Goal: Information Seeking & Learning: Learn about a topic

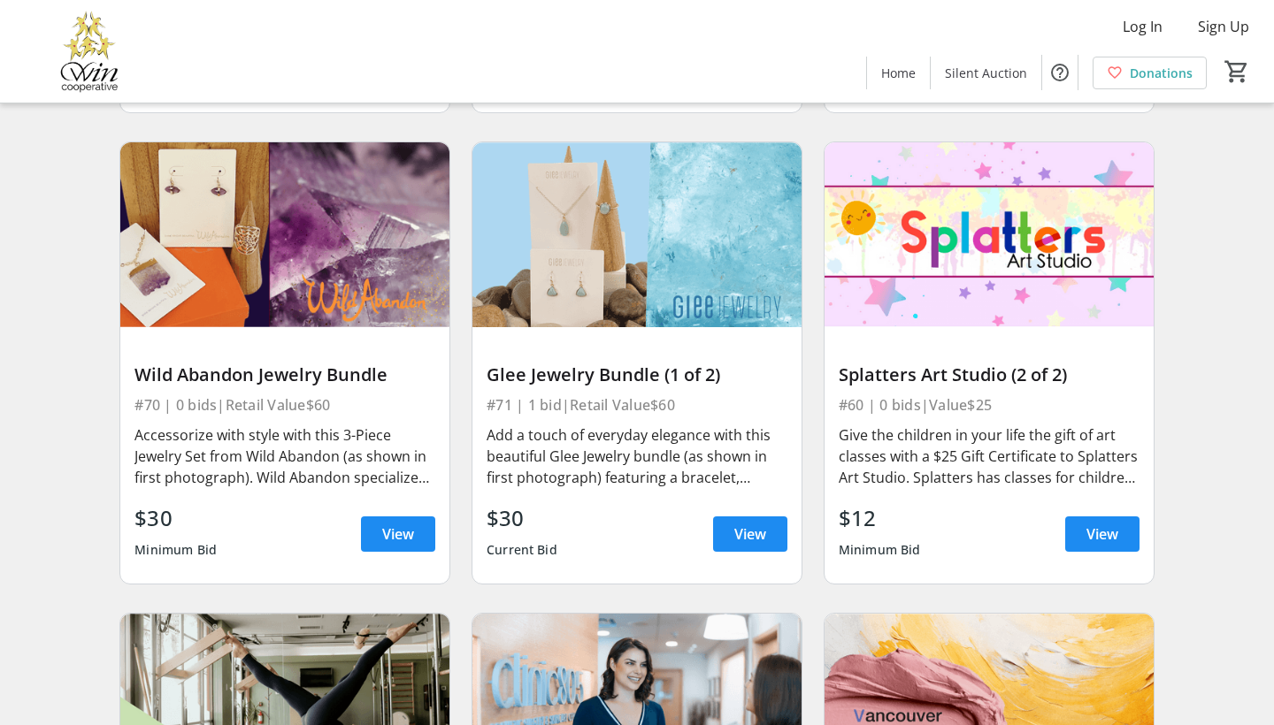
scroll to position [11153, 0]
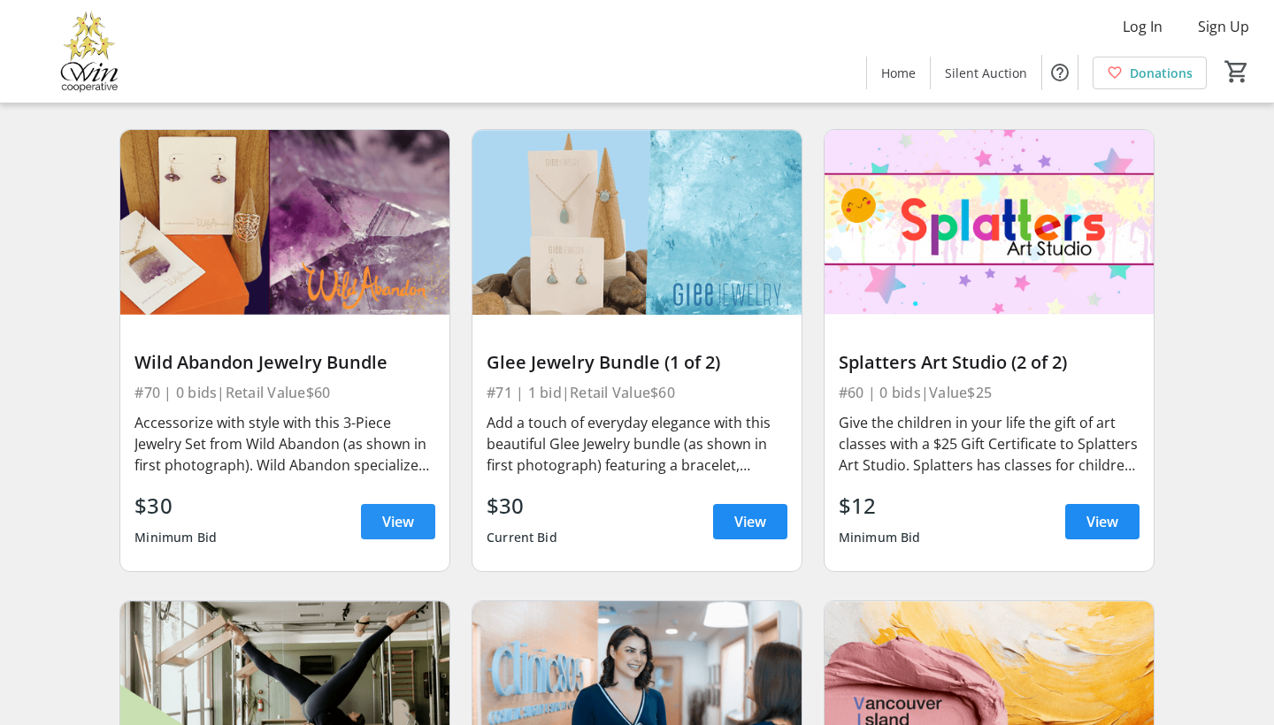
click at [384, 511] on span "View" at bounding box center [398, 521] width 32 height 21
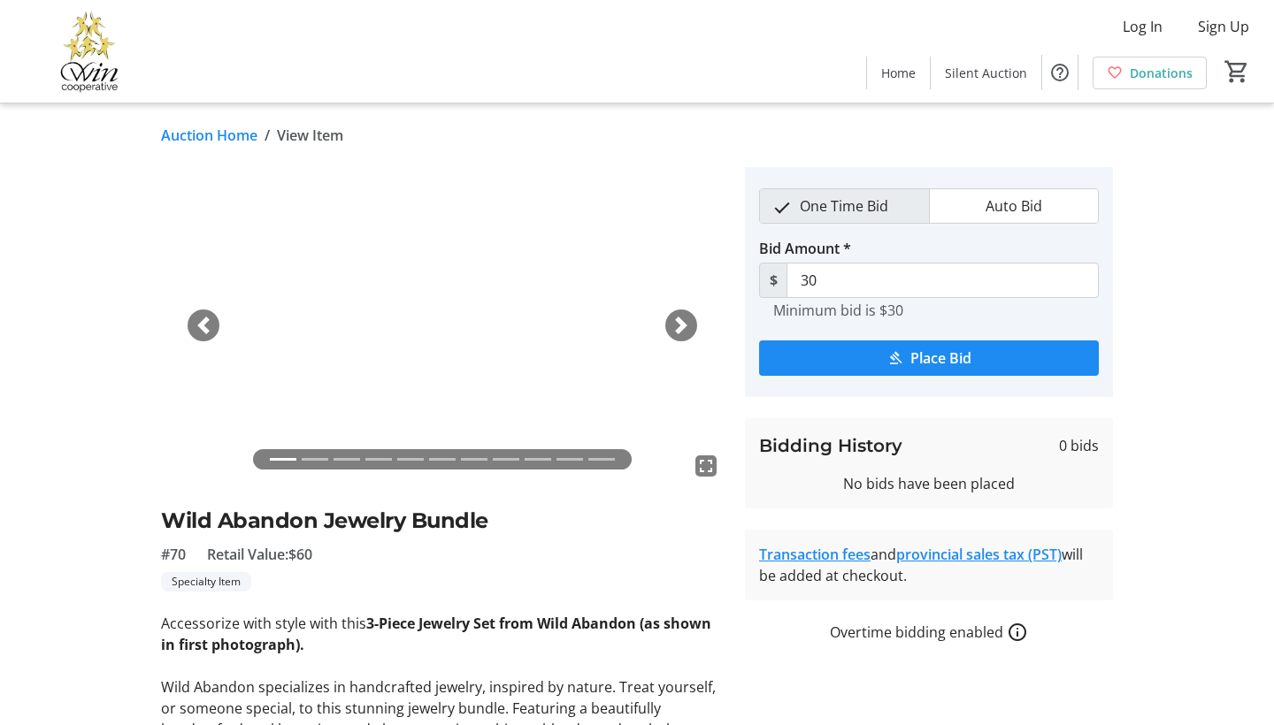
click at [678, 323] on span "button" at bounding box center [681, 326] width 18 height 18
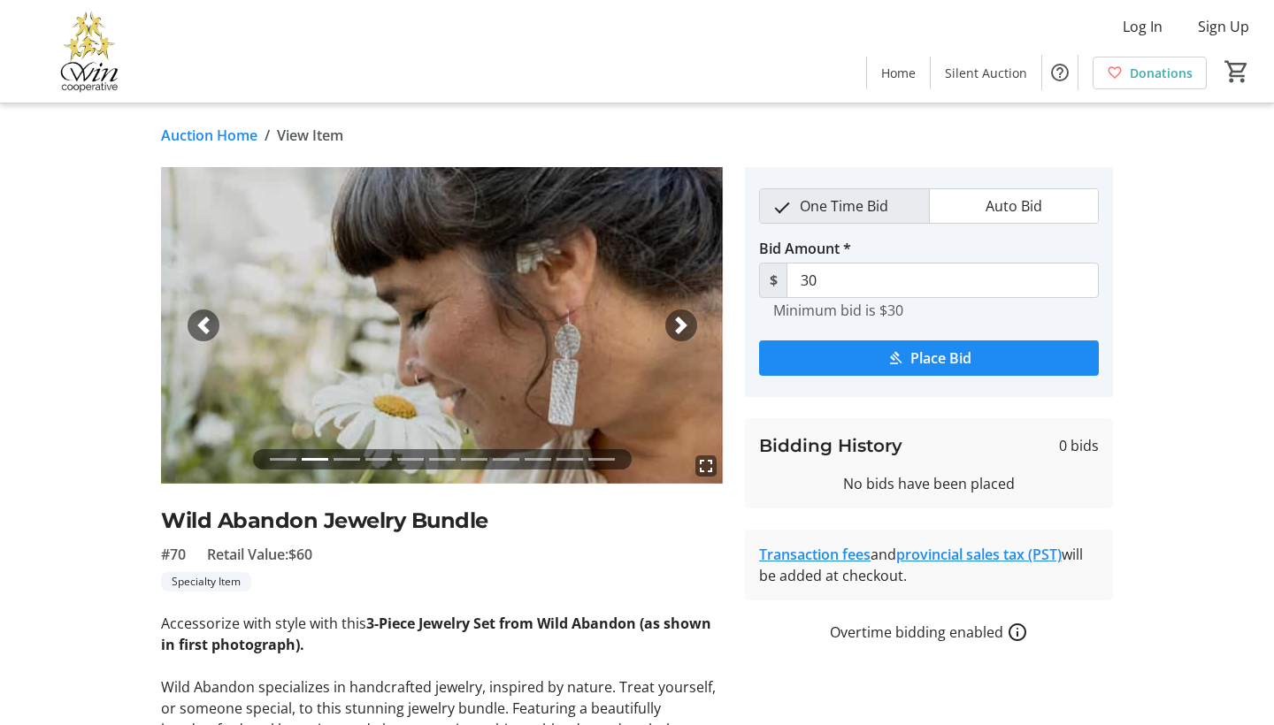
click at [677, 325] on span "button" at bounding box center [681, 326] width 18 height 18
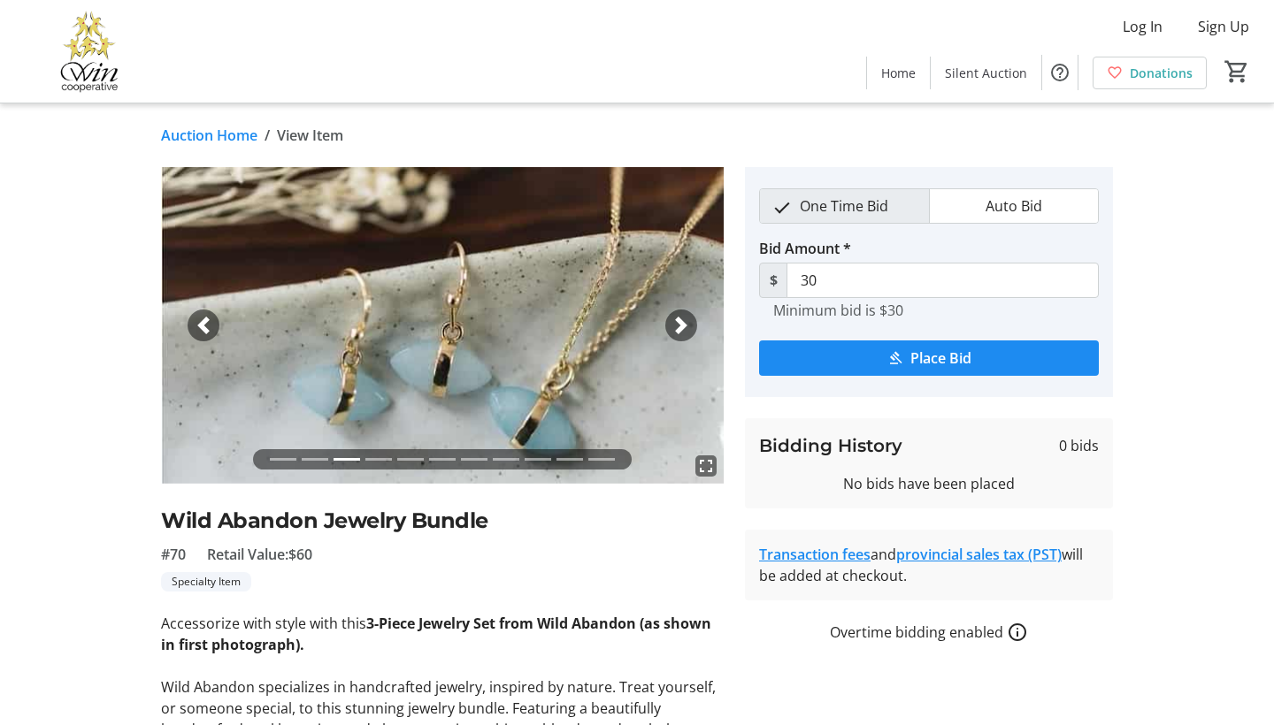
click at [681, 326] on span "button" at bounding box center [681, 326] width 18 height 18
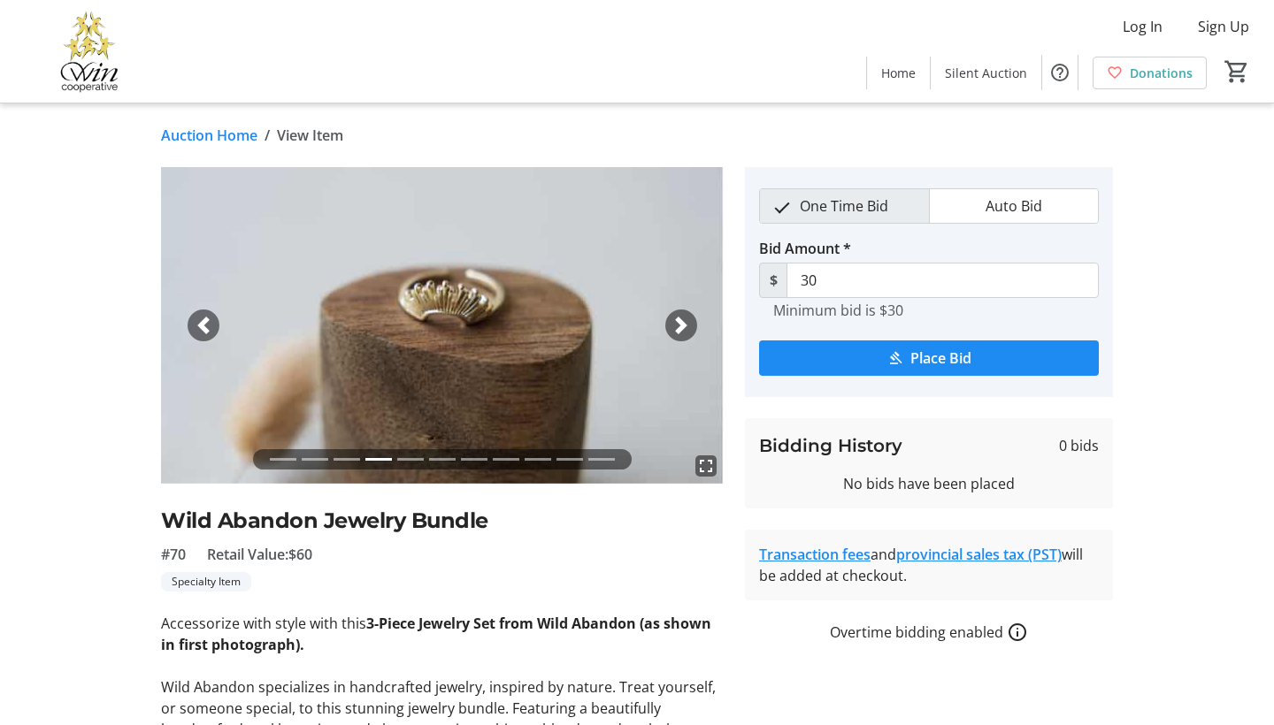
click at [682, 326] on span "button" at bounding box center [681, 326] width 18 height 18
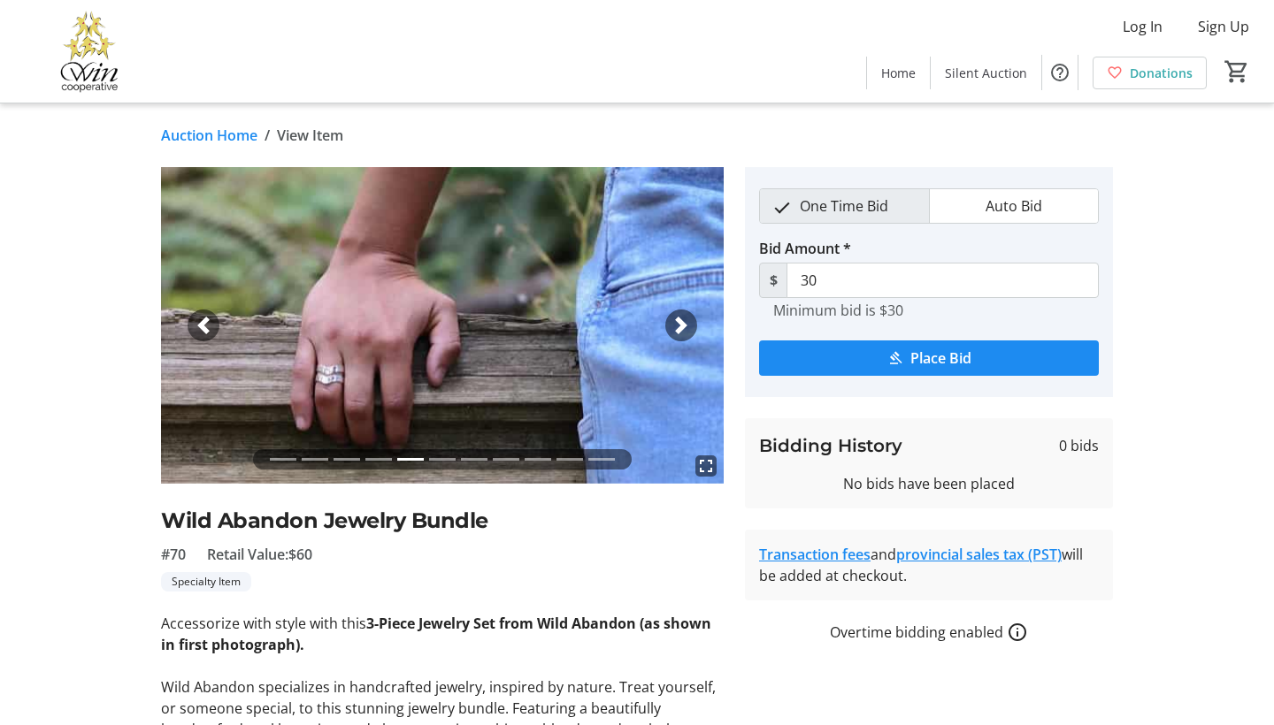
click at [682, 326] on span "button" at bounding box center [681, 326] width 18 height 18
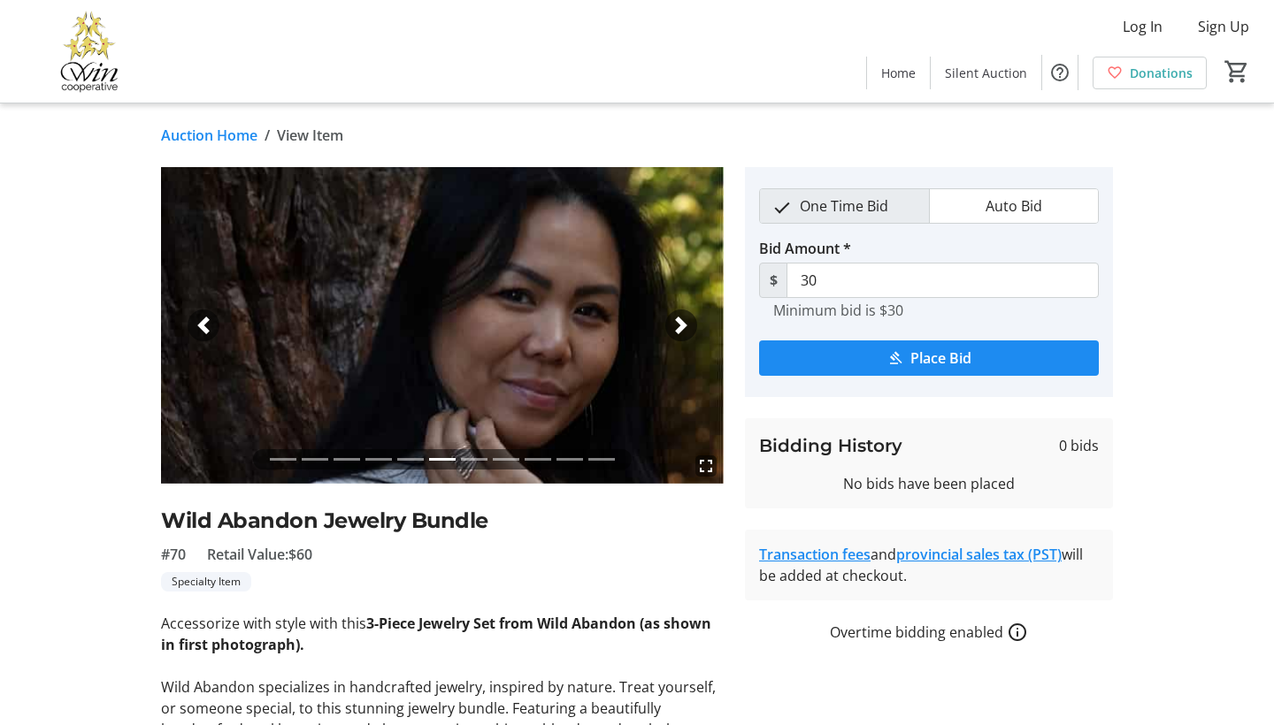
click at [684, 326] on span "button" at bounding box center [681, 326] width 18 height 18
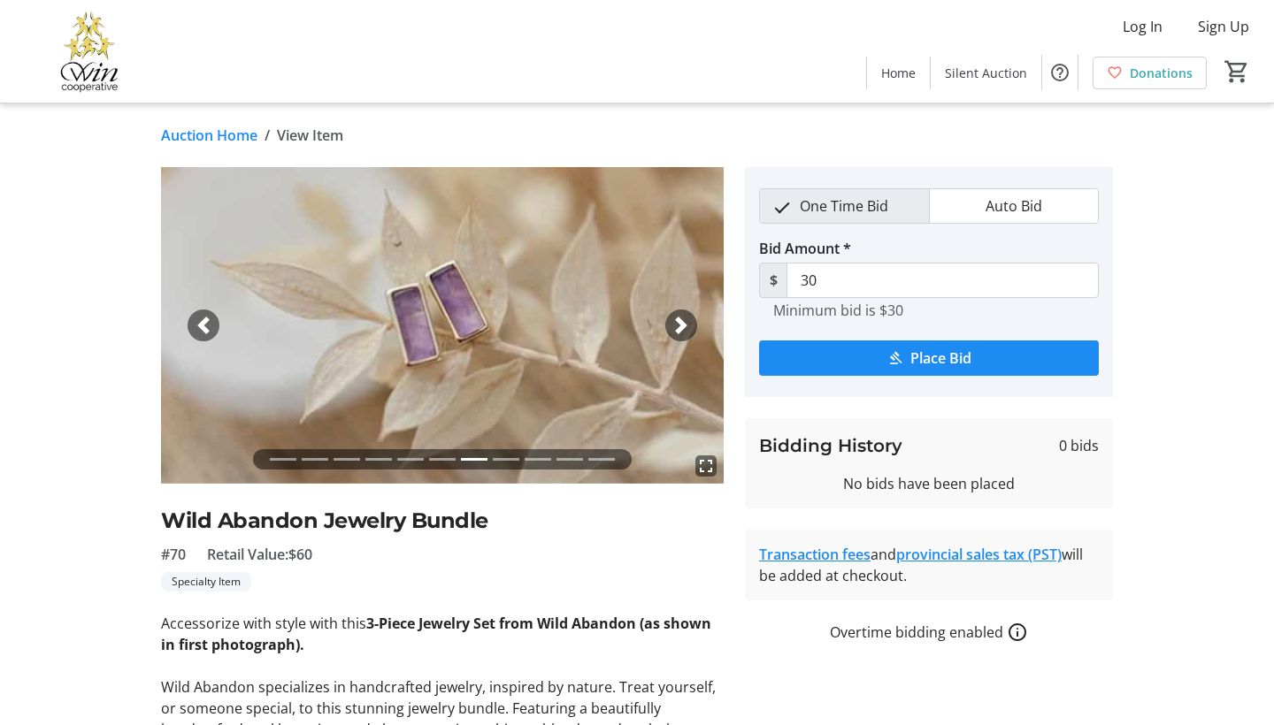
click at [684, 326] on span "button" at bounding box center [681, 326] width 18 height 18
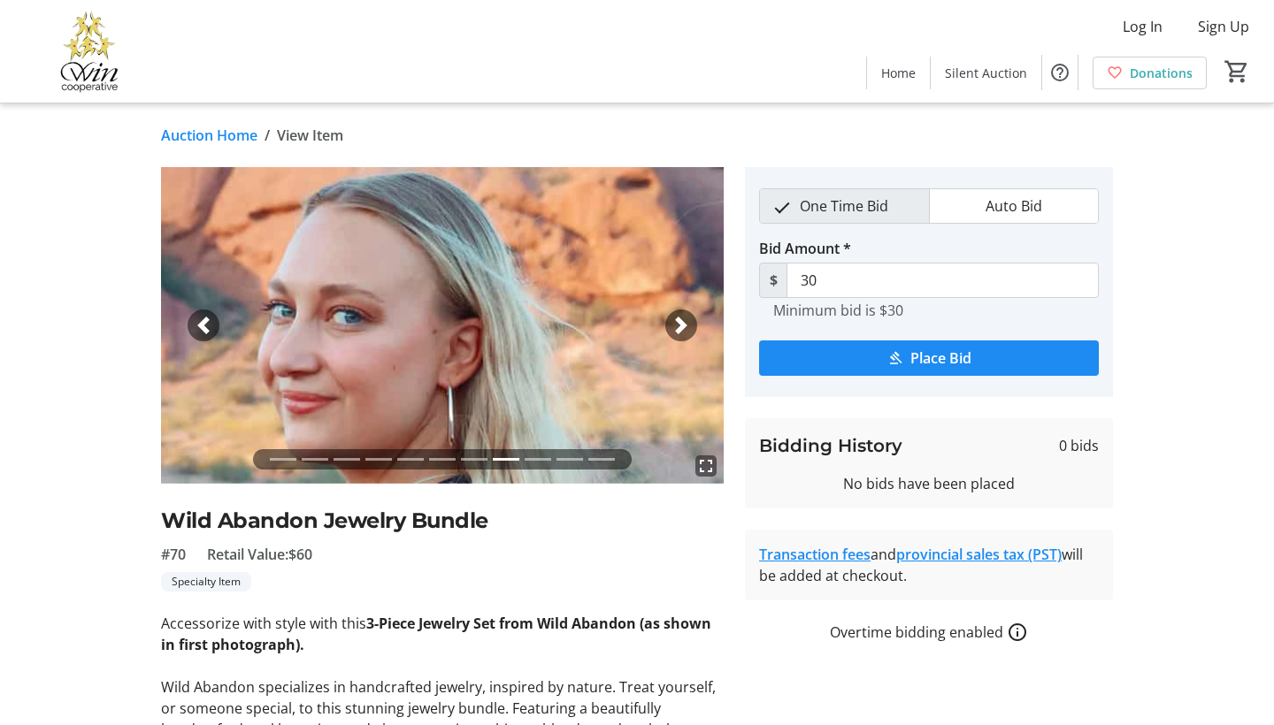
click at [684, 326] on span "button" at bounding box center [681, 326] width 18 height 18
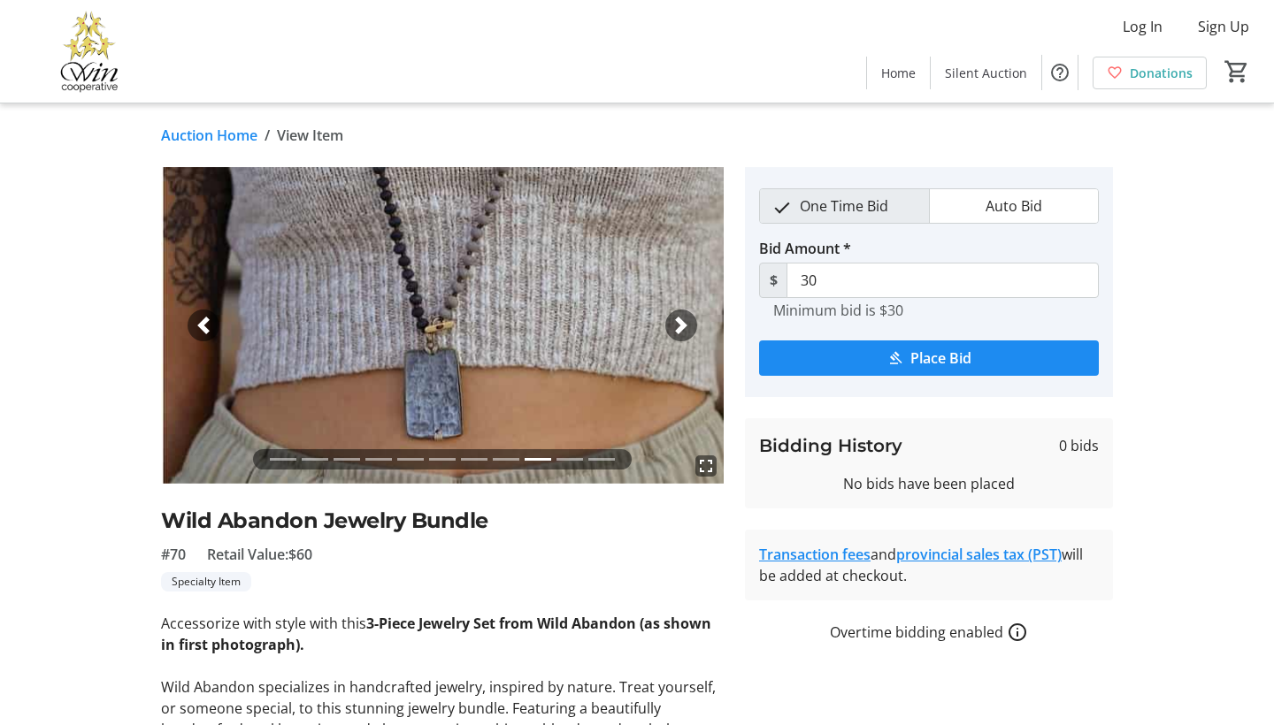
click at [684, 326] on span "button" at bounding box center [681, 326] width 18 height 18
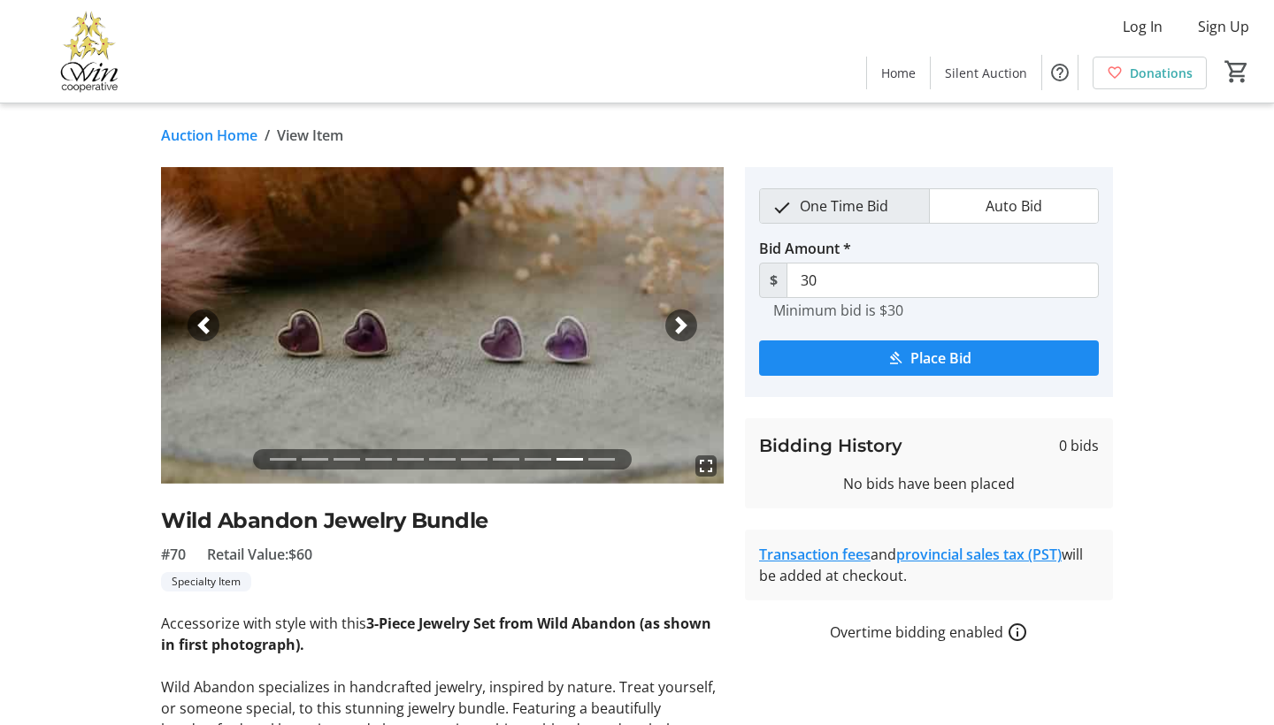
click at [684, 326] on span "button" at bounding box center [681, 326] width 18 height 18
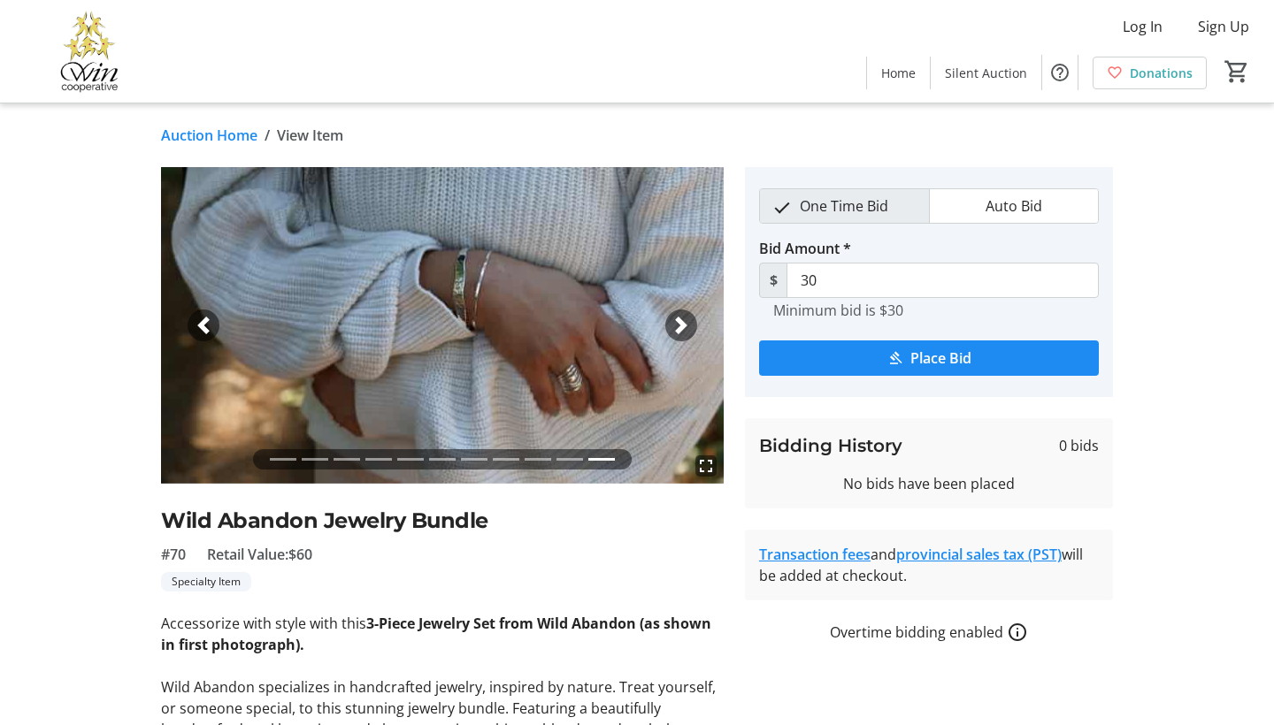
click at [279, 461] on li at bounding box center [283, 459] width 27 height 20
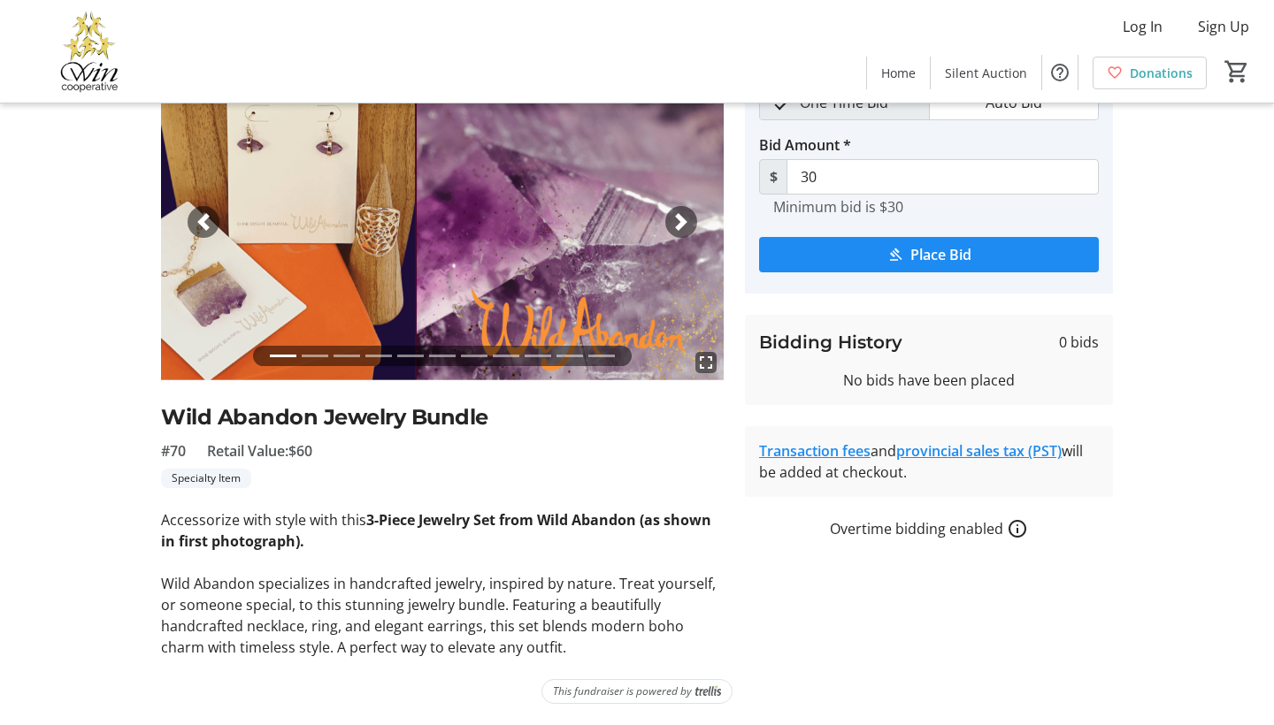
scroll to position [103, 0]
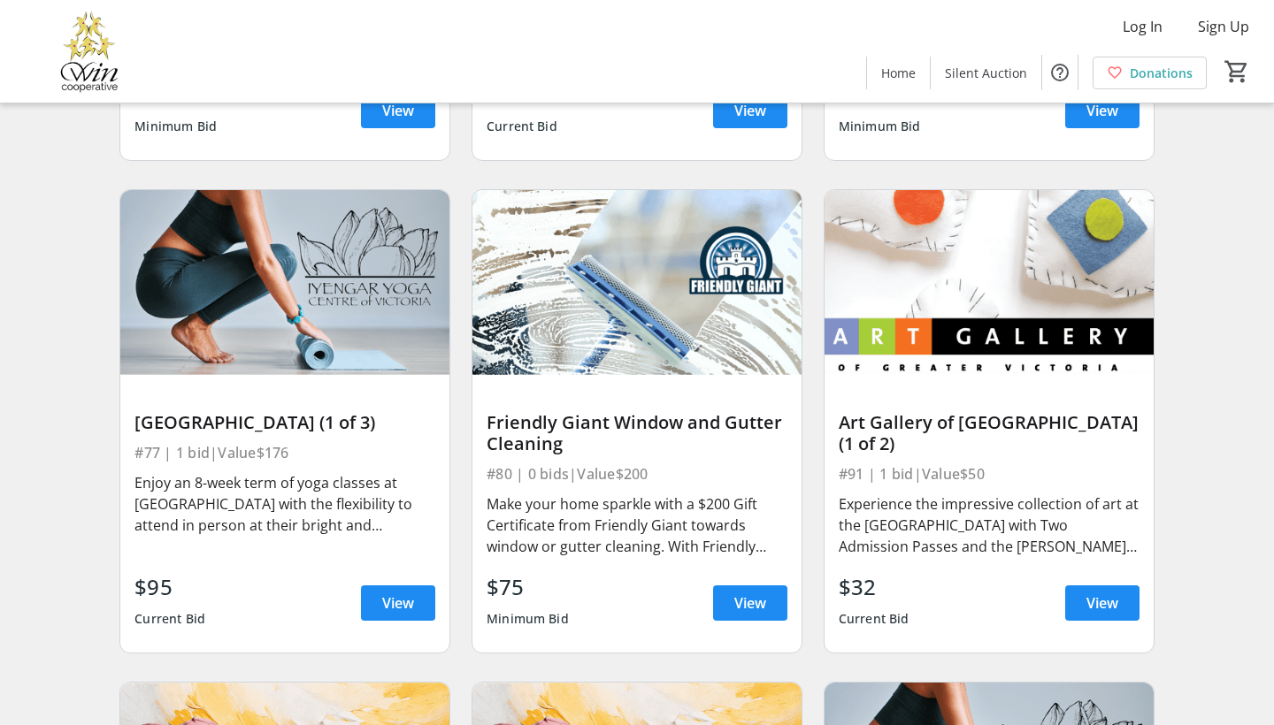
scroll to position [13023, 0]
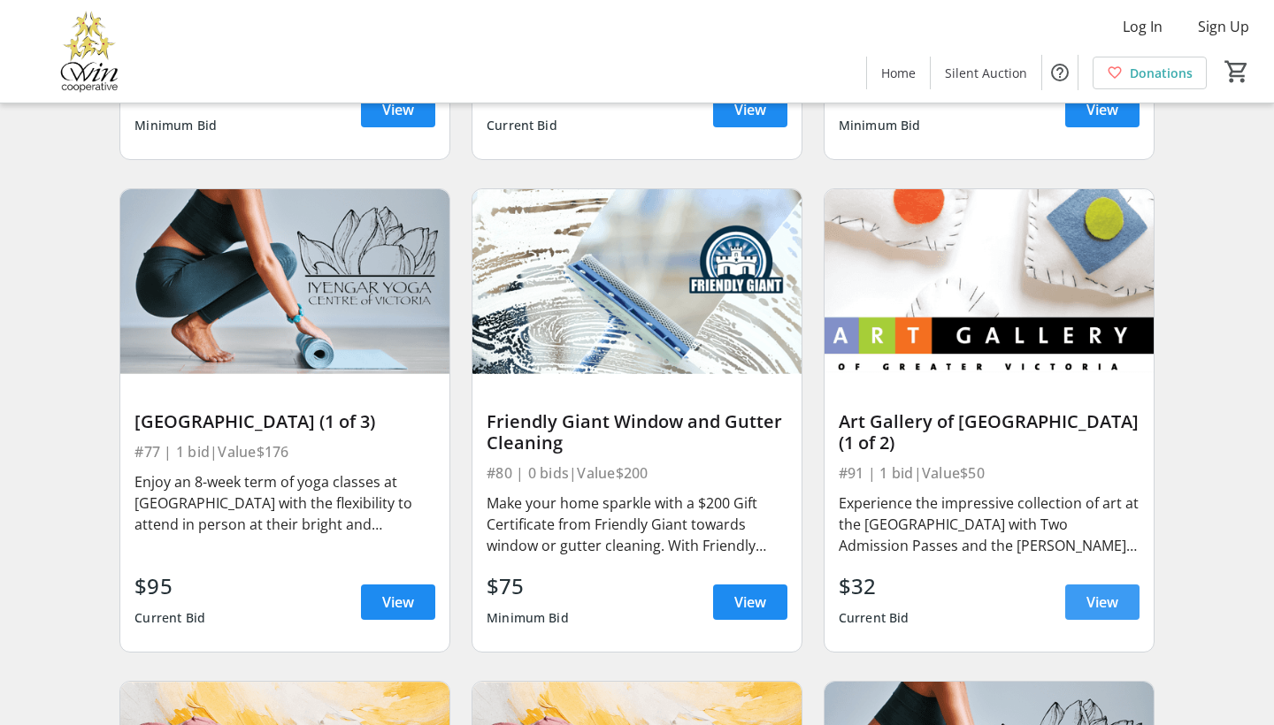
click at [1106, 592] on span "View" at bounding box center [1102, 602] width 32 height 21
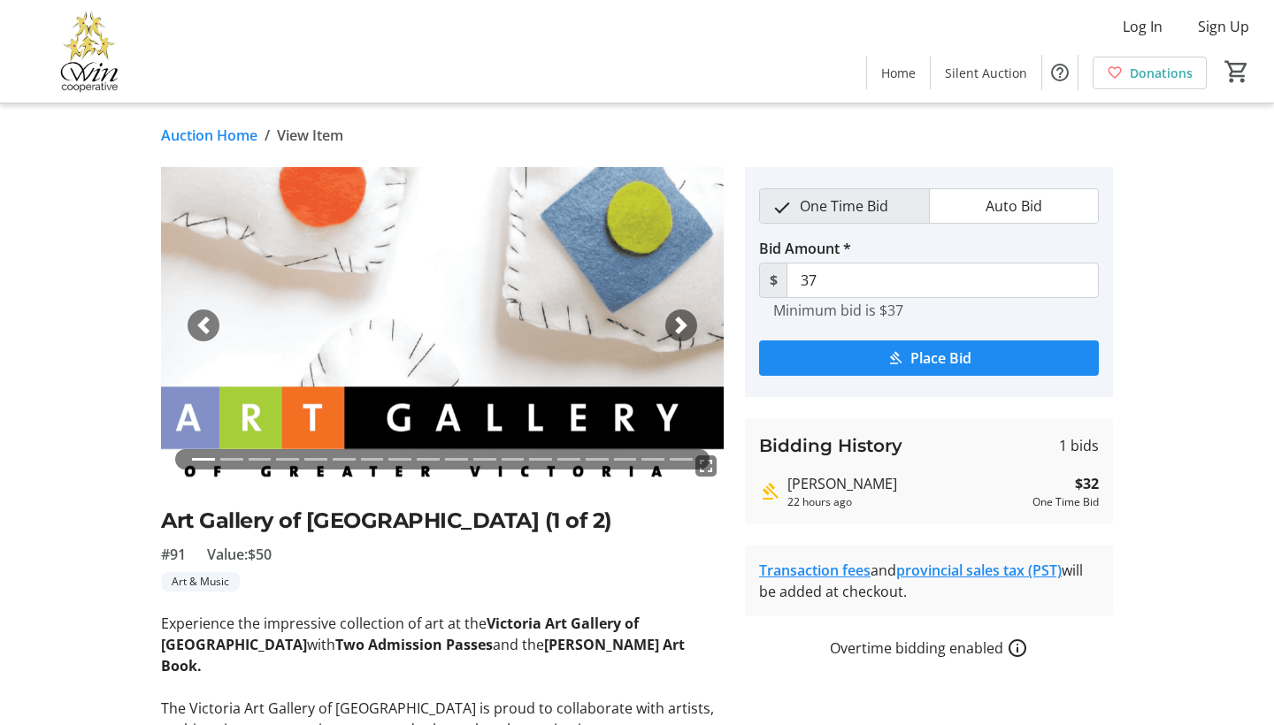
click at [681, 325] on span "button" at bounding box center [681, 326] width 18 height 18
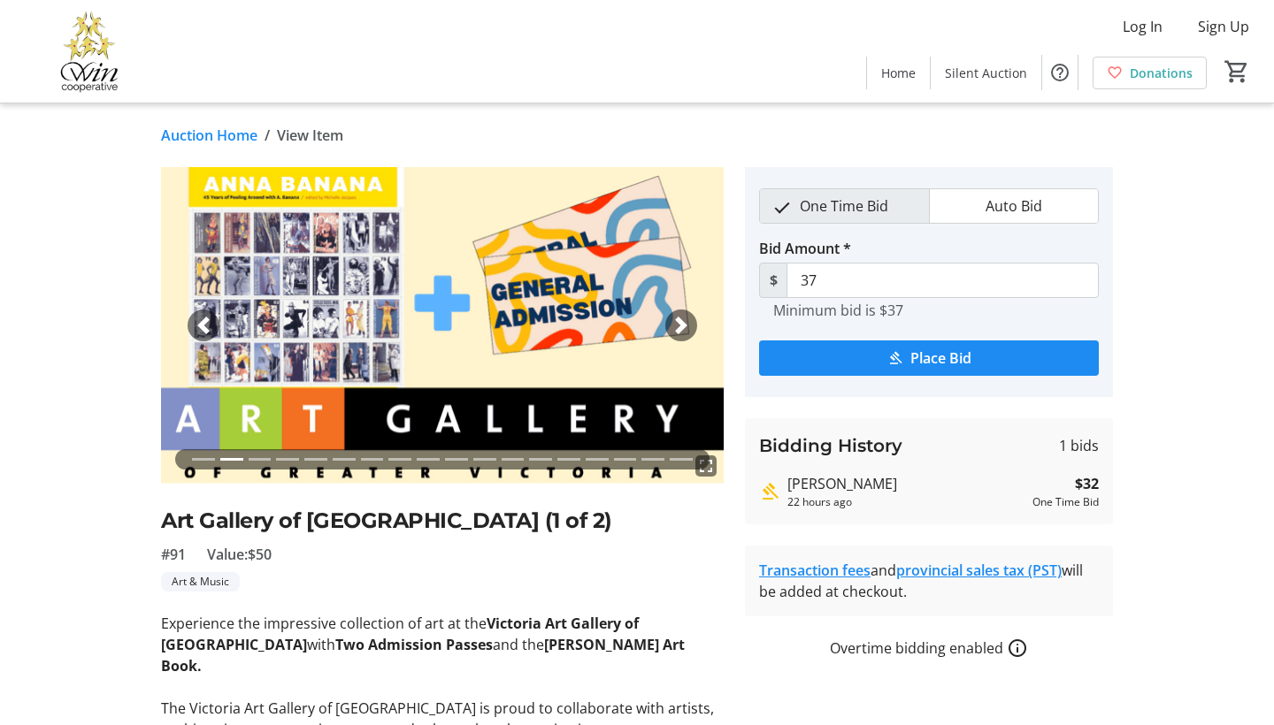
click at [682, 319] on span "button" at bounding box center [681, 326] width 18 height 18
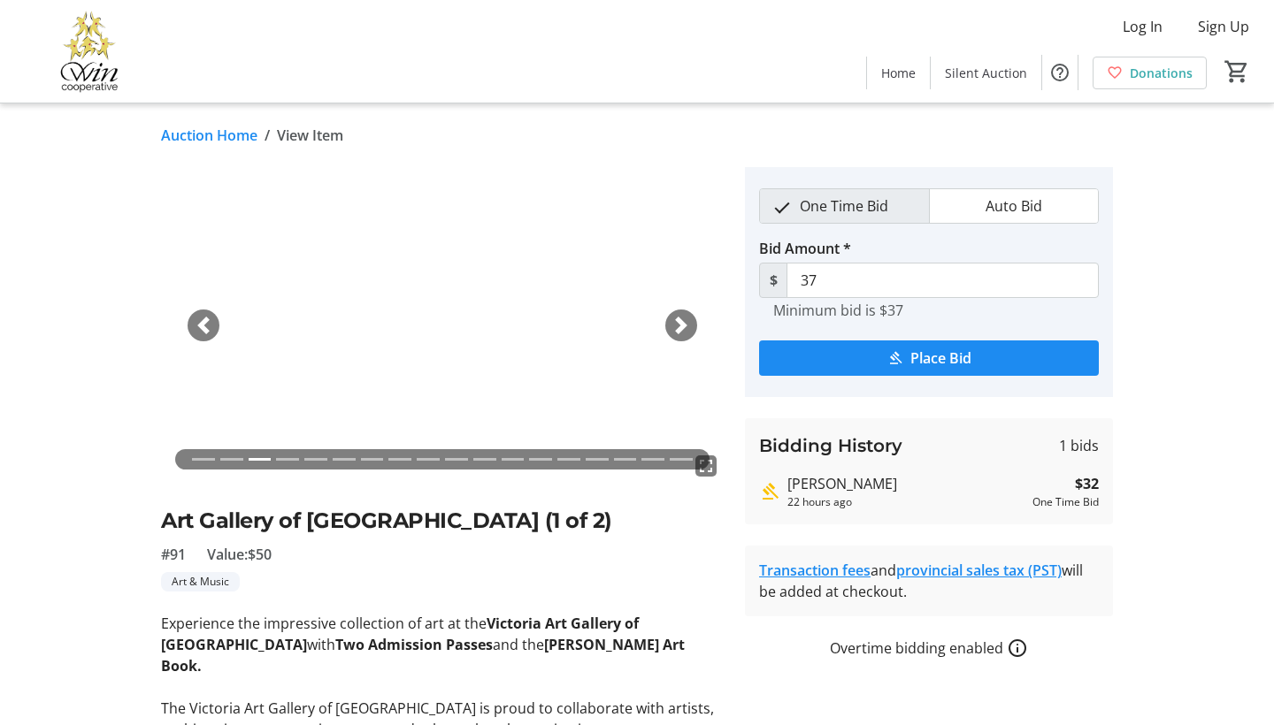
click at [682, 319] on span "button" at bounding box center [681, 326] width 18 height 18
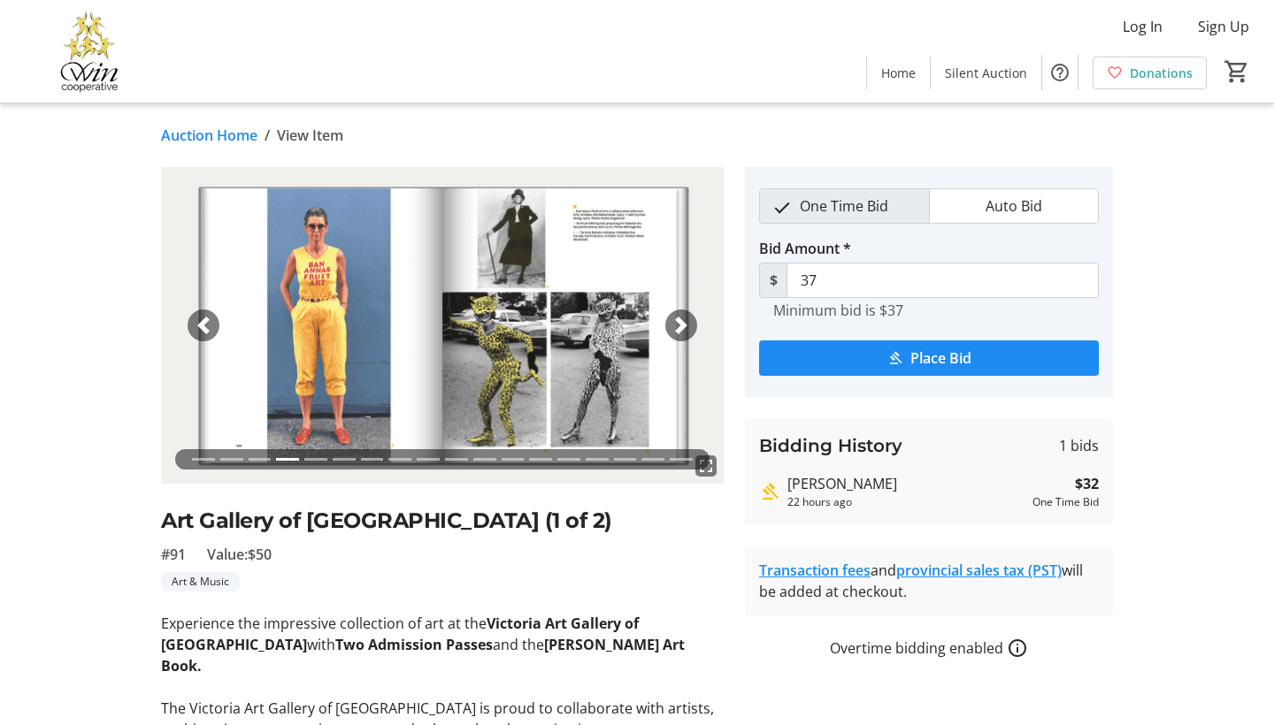
click at [682, 318] on span "button" at bounding box center [681, 326] width 18 height 18
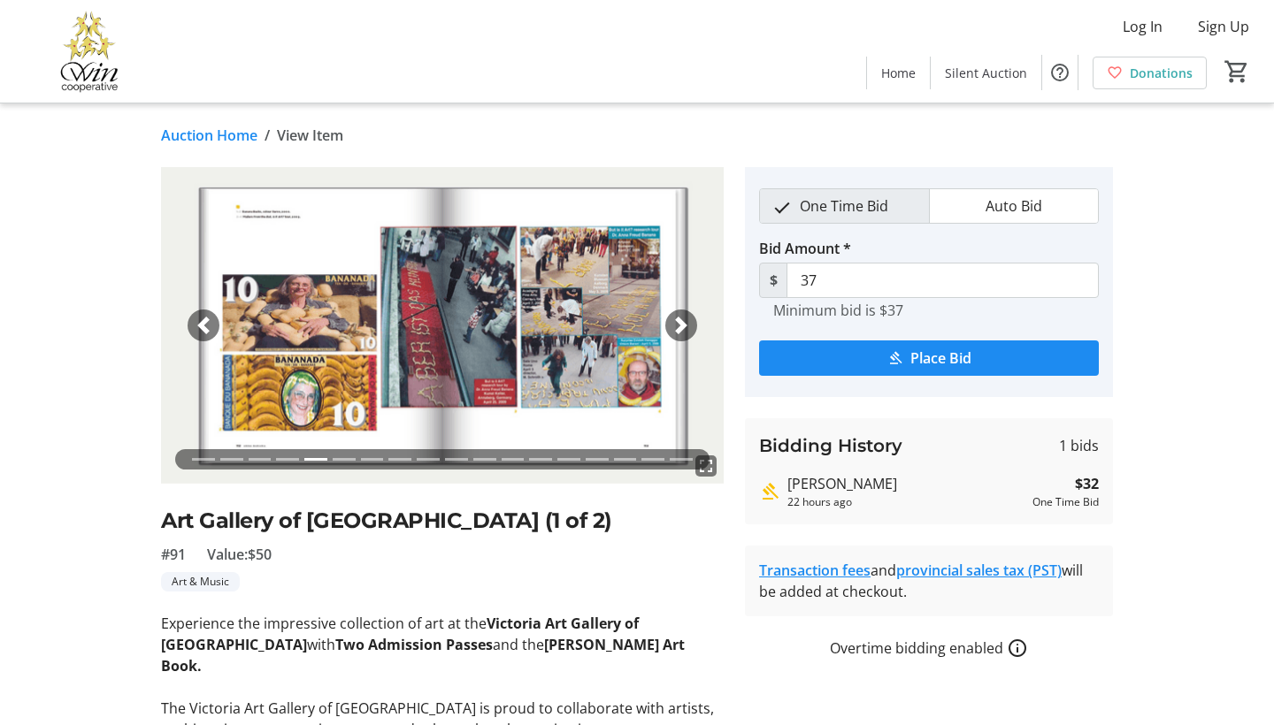
click at [682, 319] on span "button" at bounding box center [681, 326] width 18 height 18
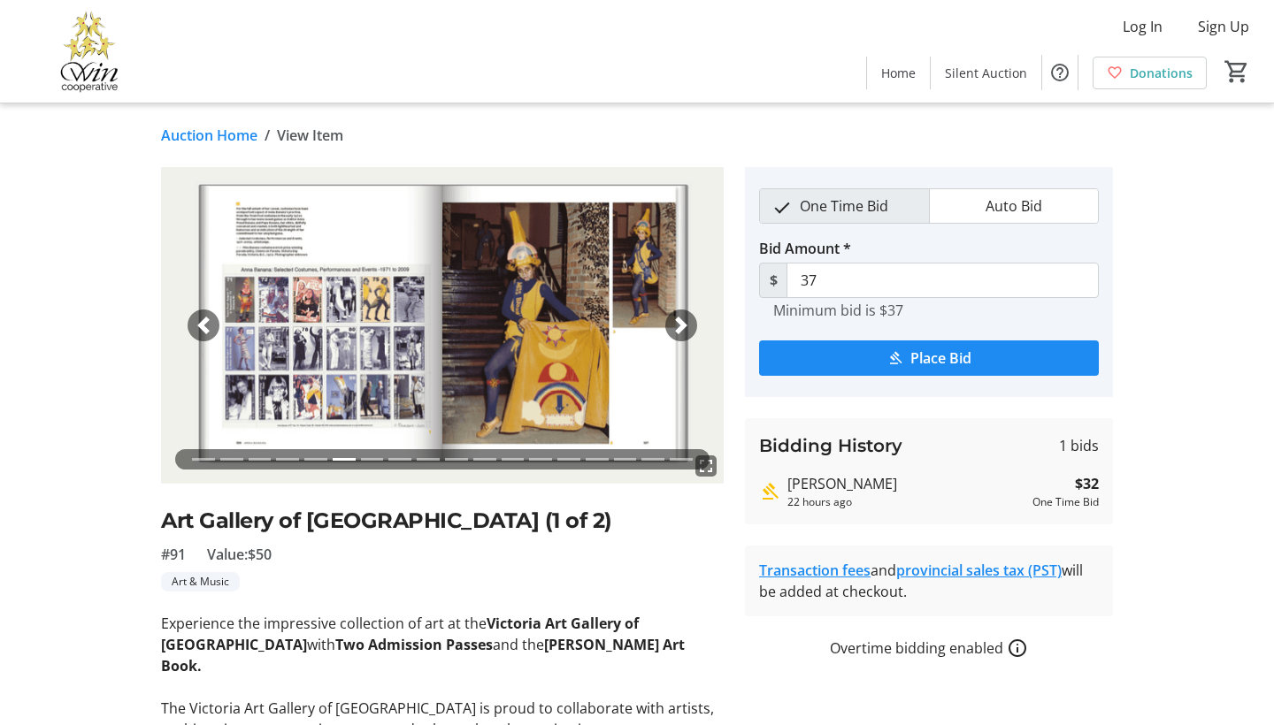
click at [682, 319] on span "button" at bounding box center [681, 326] width 18 height 18
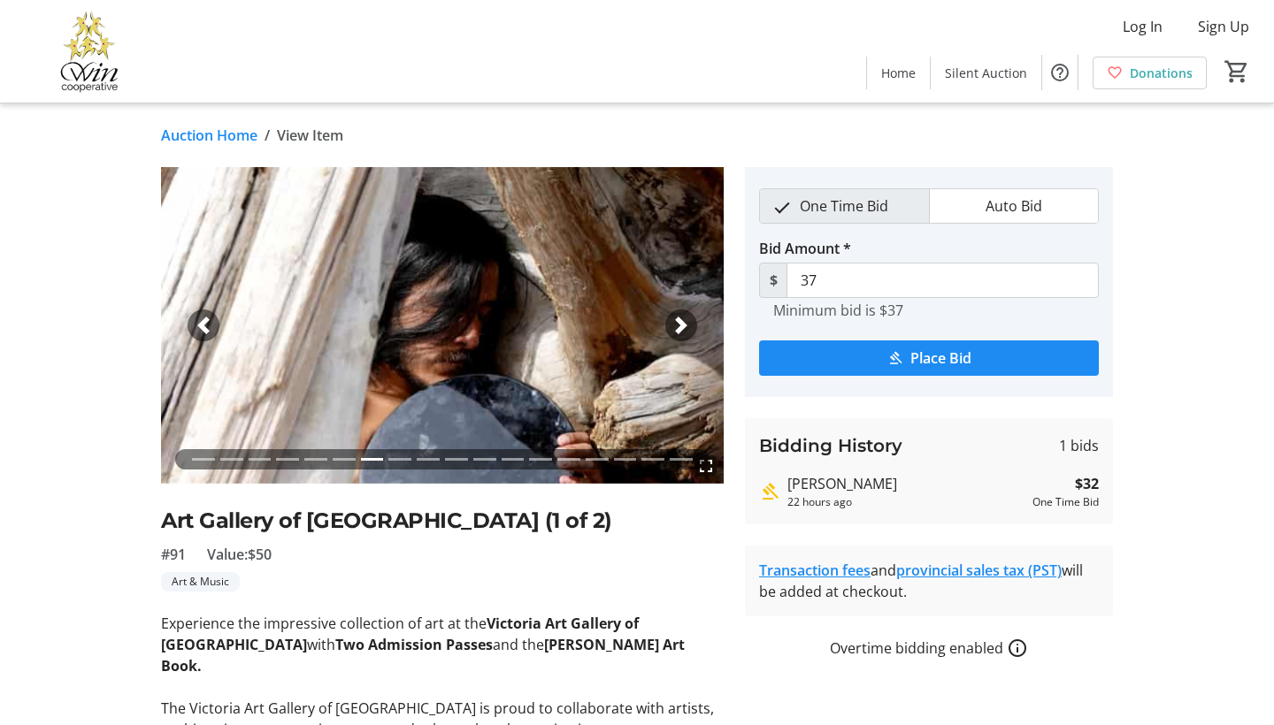
click at [682, 318] on span "button" at bounding box center [681, 326] width 18 height 18
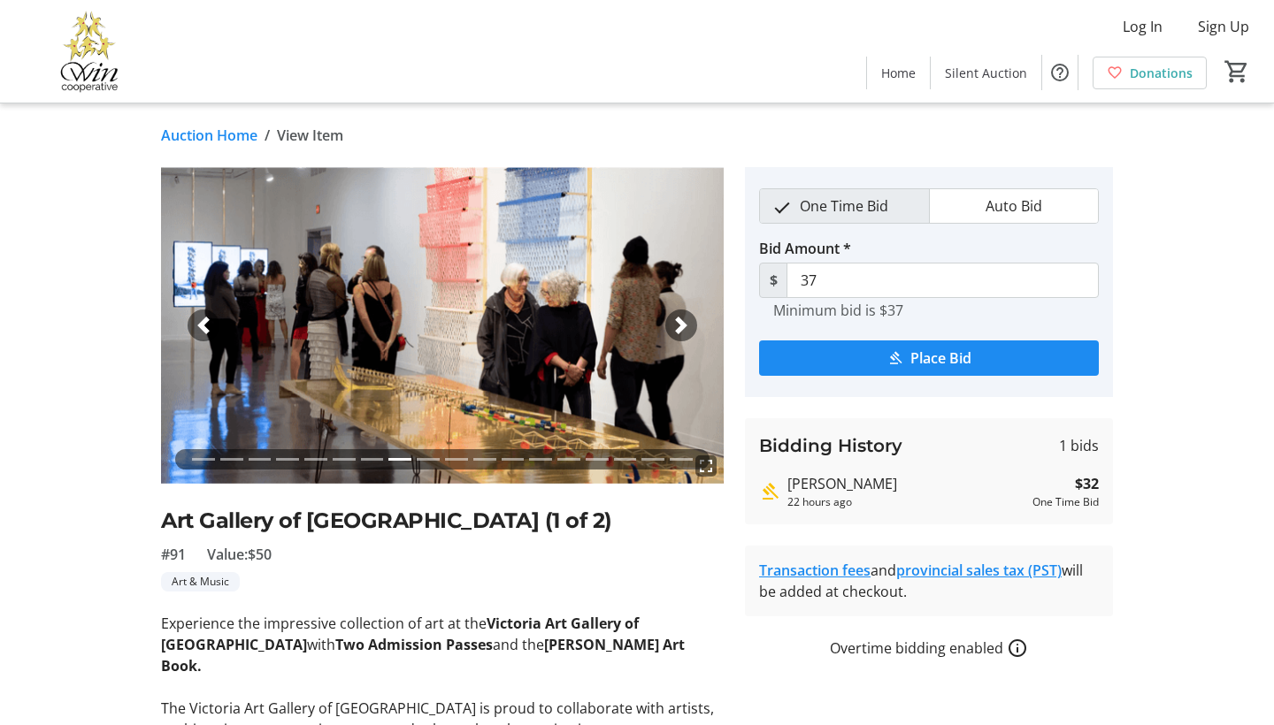
click at [682, 319] on span "button" at bounding box center [681, 326] width 18 height 18
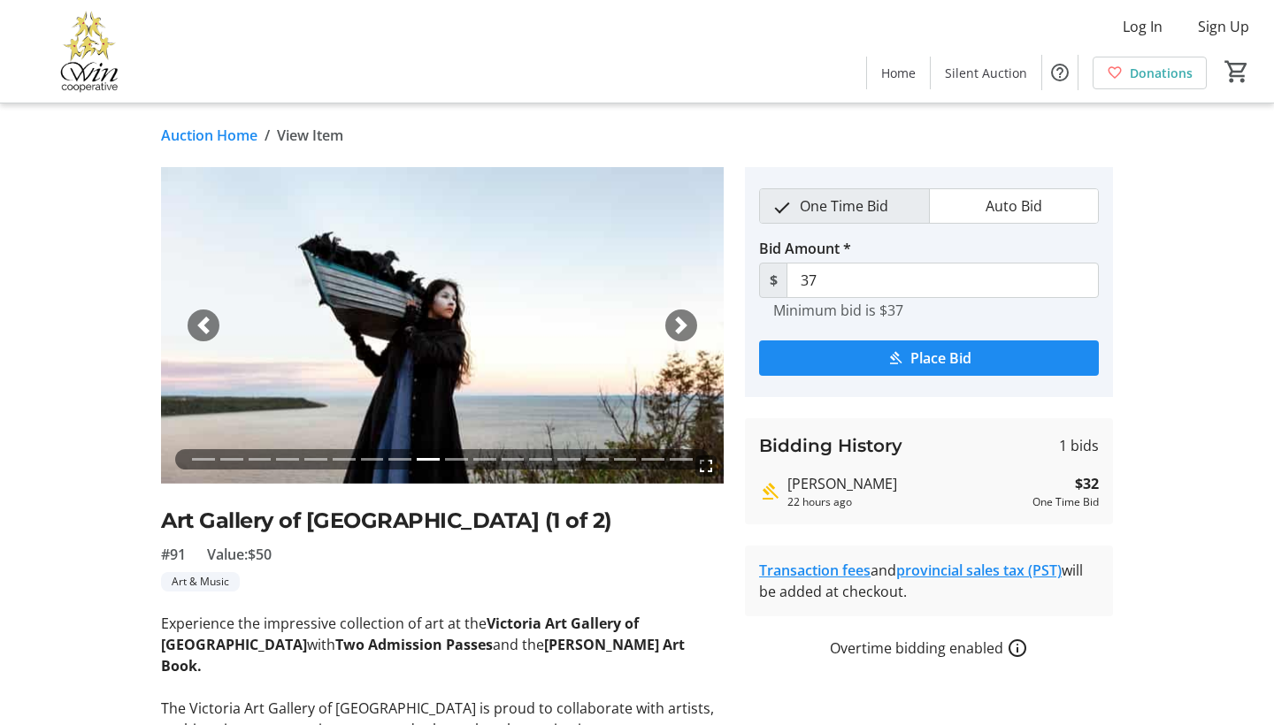
click at [683, 327] on span "button" at bounding box center [681, 326] width 18 height 18
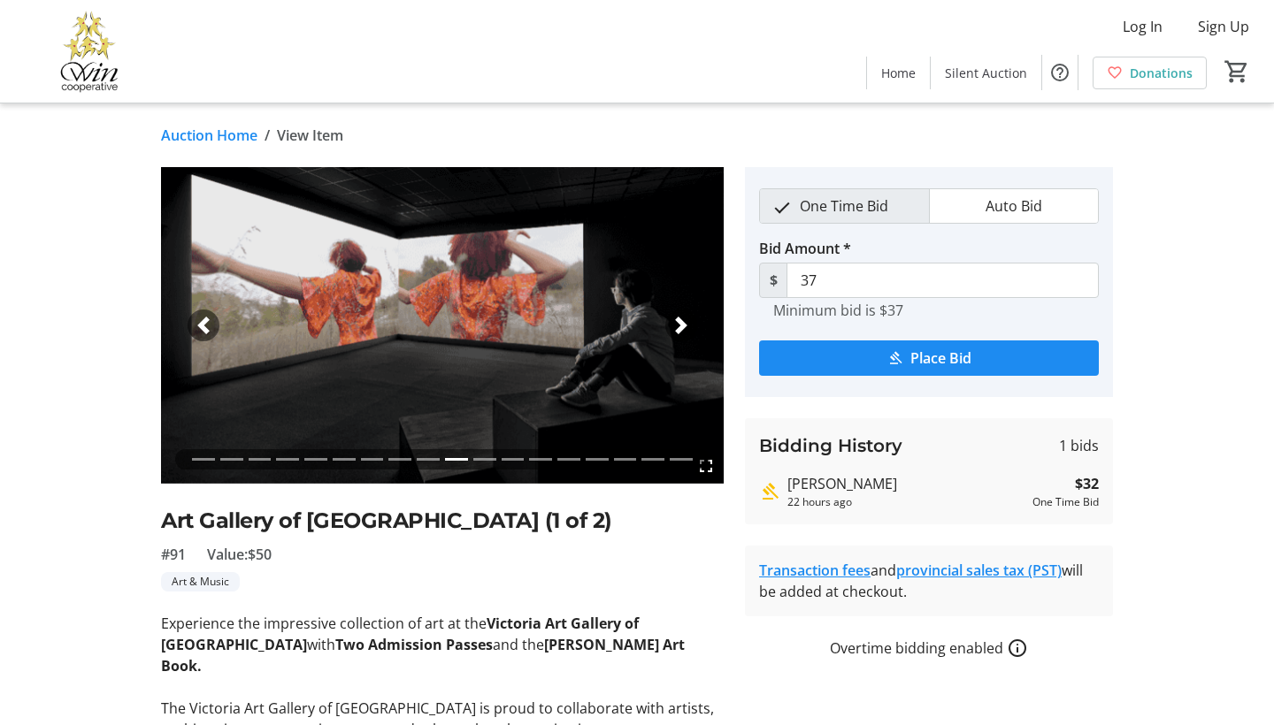
click at [685, 326] on span "button" at bounding box center [681, 326] width 18 height 18
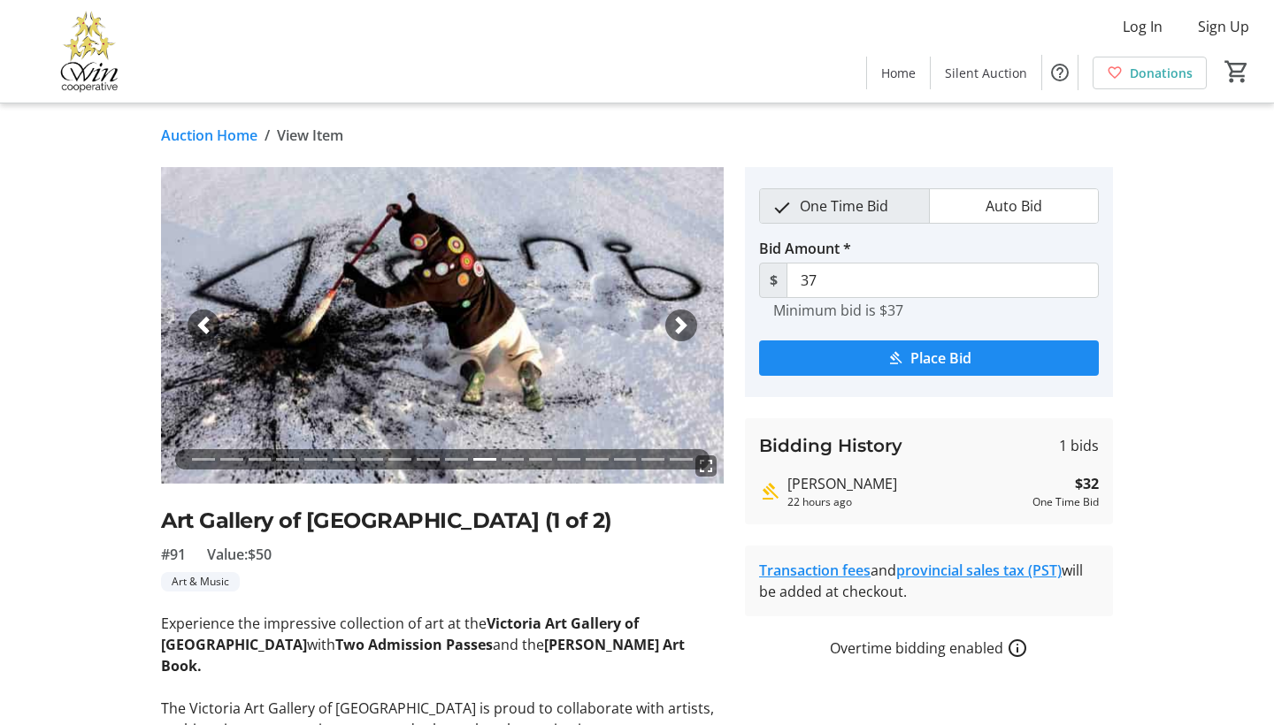
click at [685, 325] on span "button" at bounding box center [681, 326] width 18 height 18
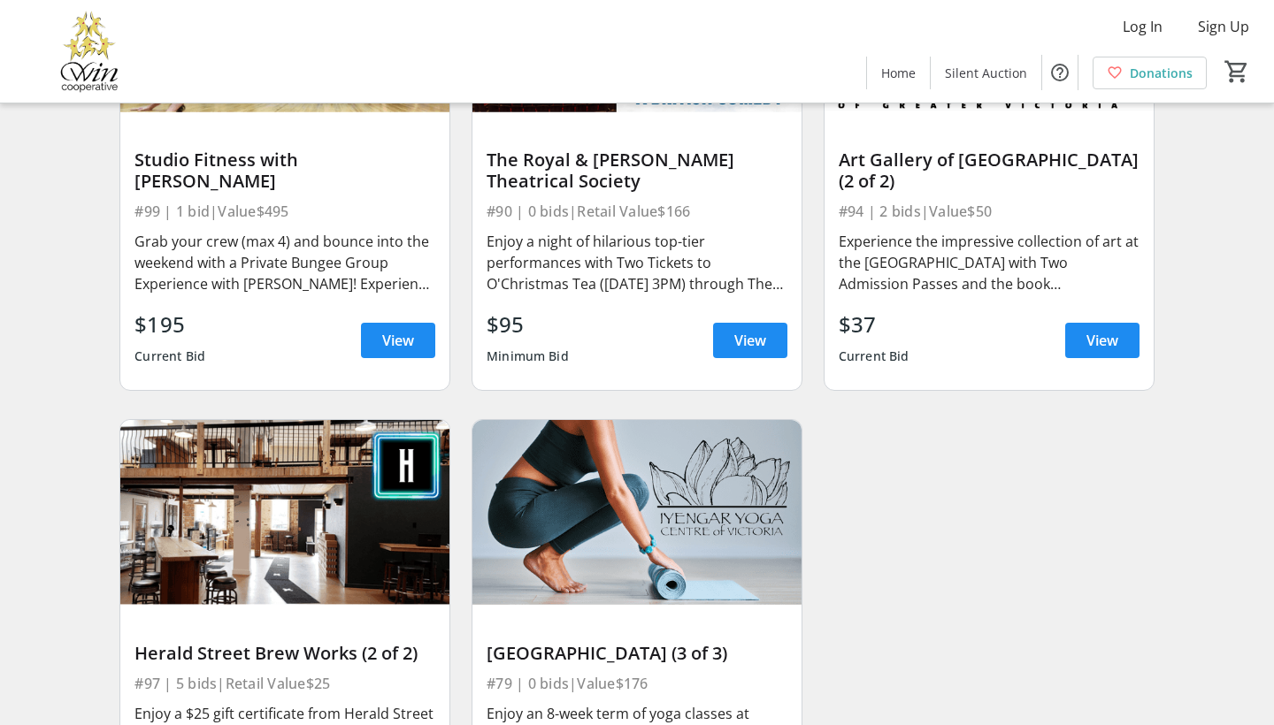
scroll to position [15228, 0]
